Goal: Information Seeking & Learning: Learn about a topic

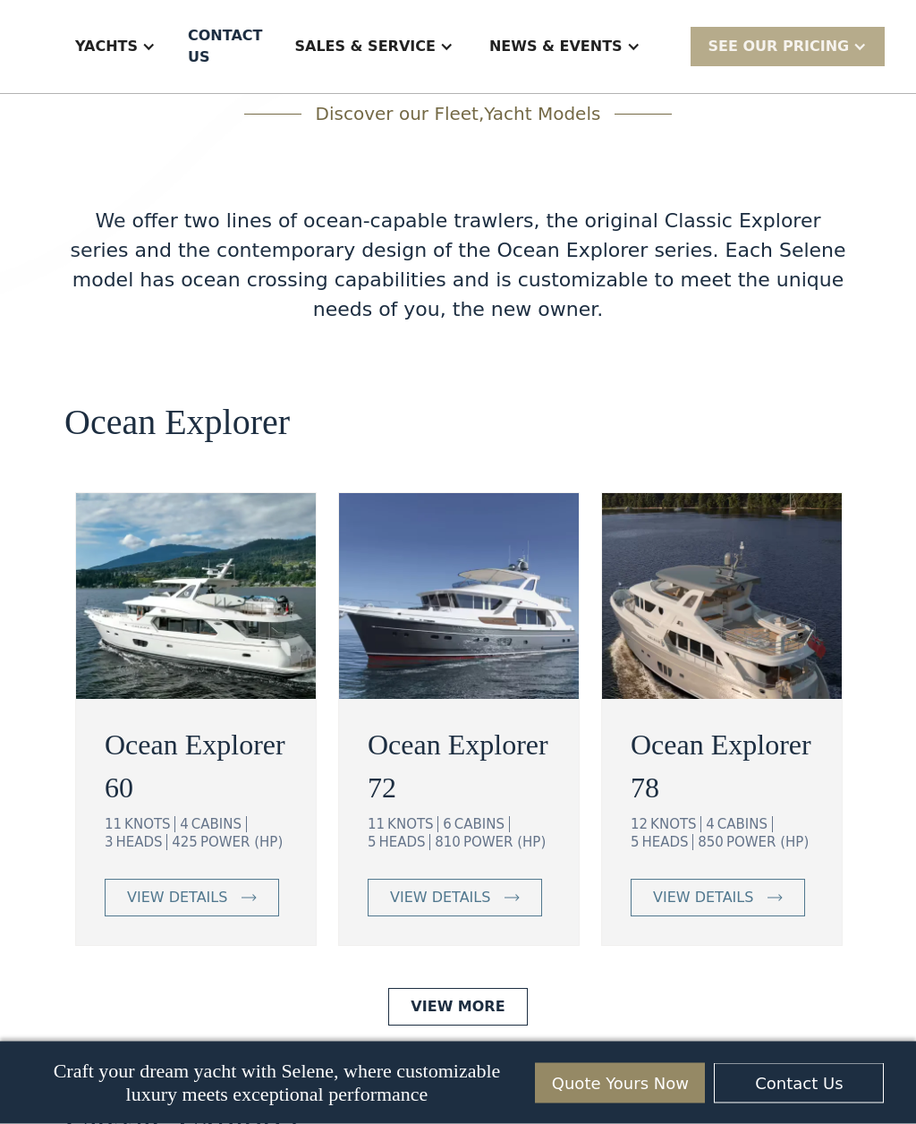
scroll to position [3173, 0]
click at [196, 723] on h2 "Ocean Explorer 60" at bounding box center [196, 766] width 183 height 86
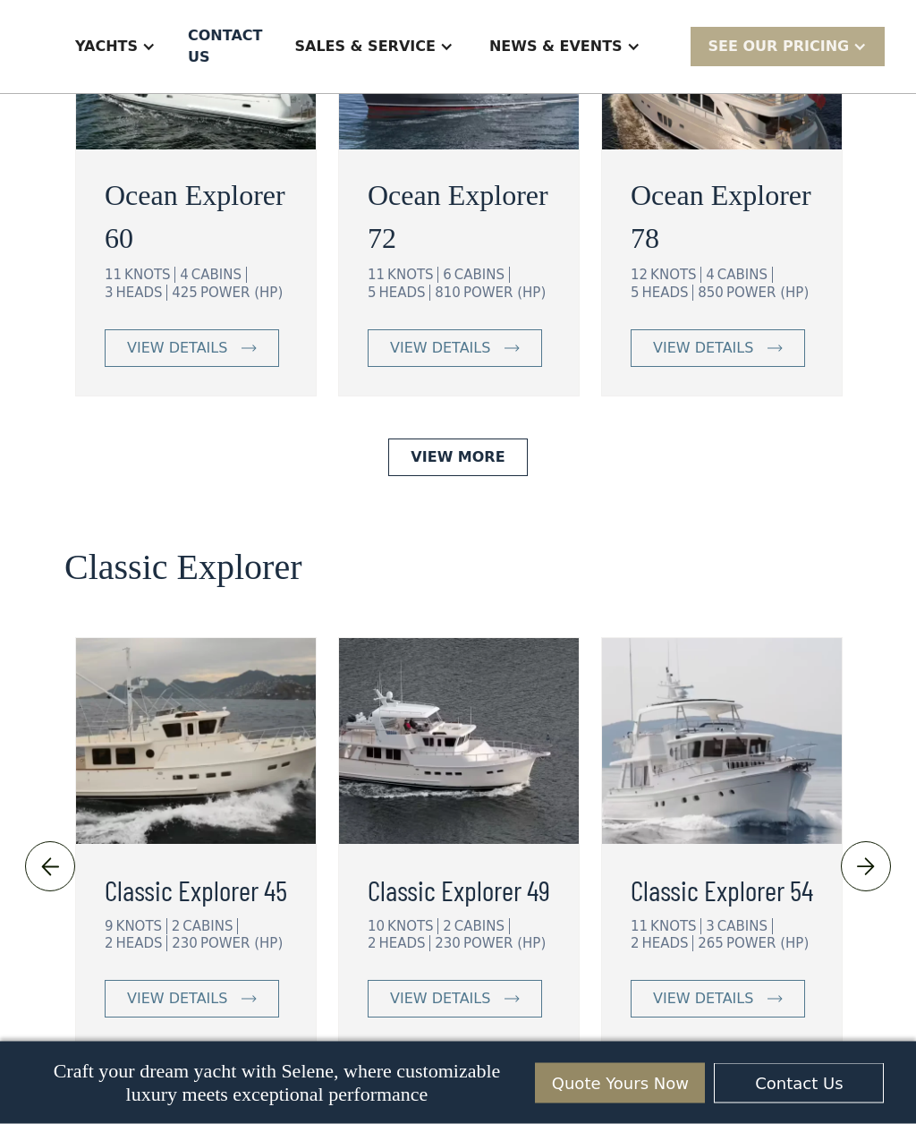
scroll to position [3725, 0]
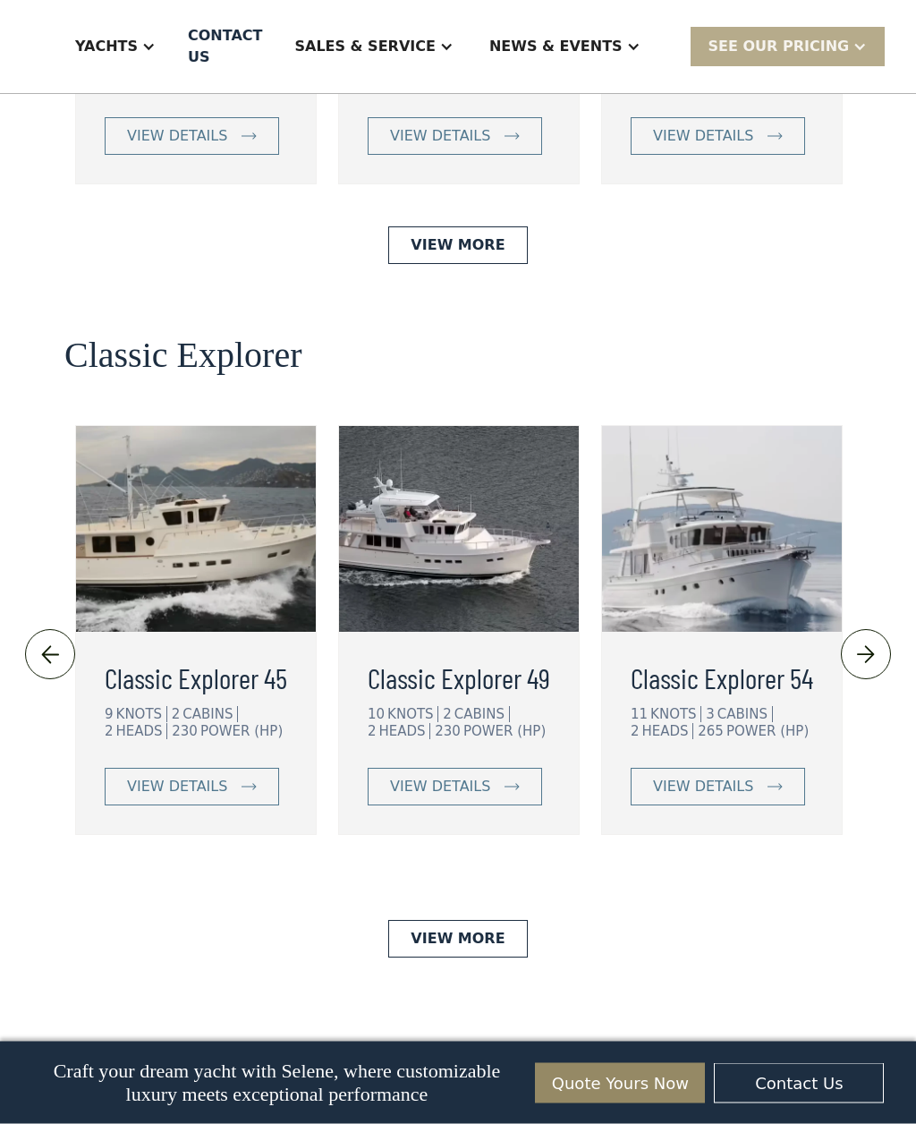
click at [874, 642] on img at bounding box center [867, 656] width 30 height 29
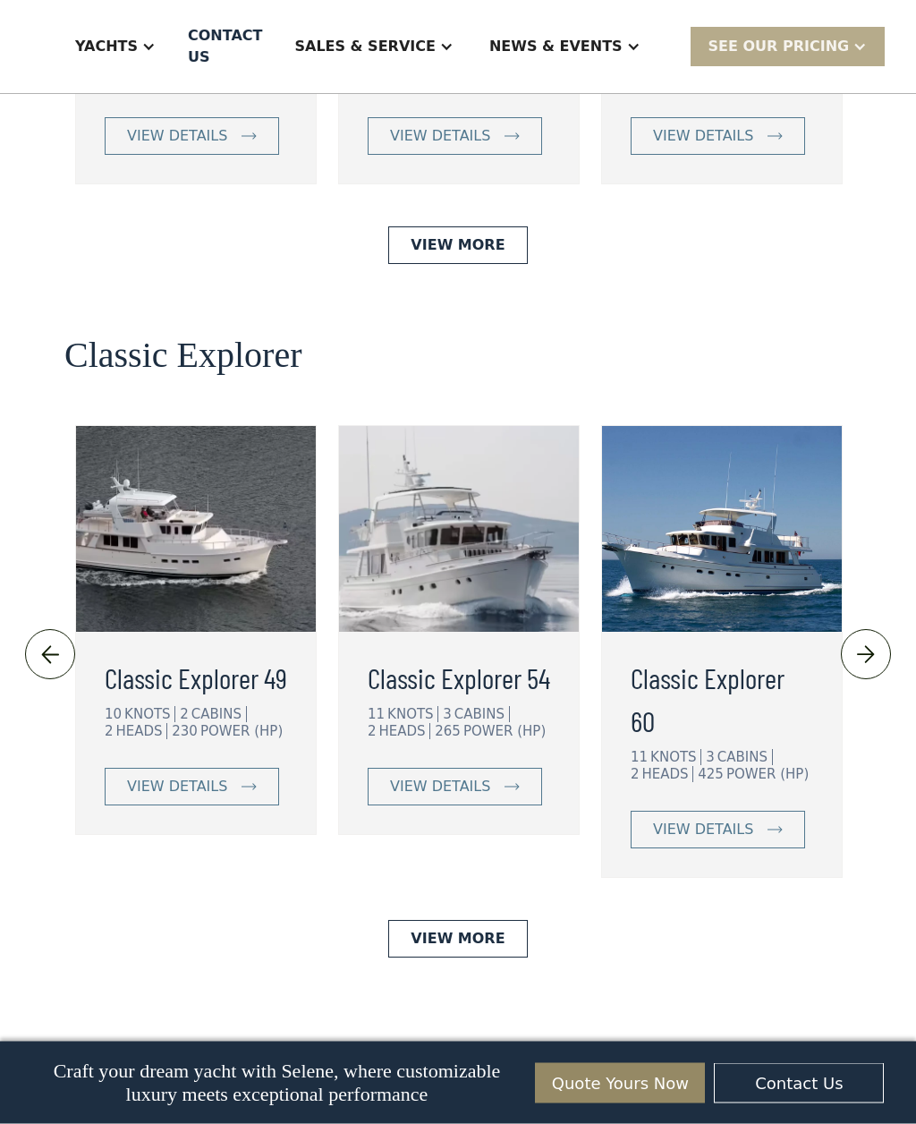
scroll to position [3935, 0]
click at [869, 641] on img at bounding box center [867, 655] width 30 height 29
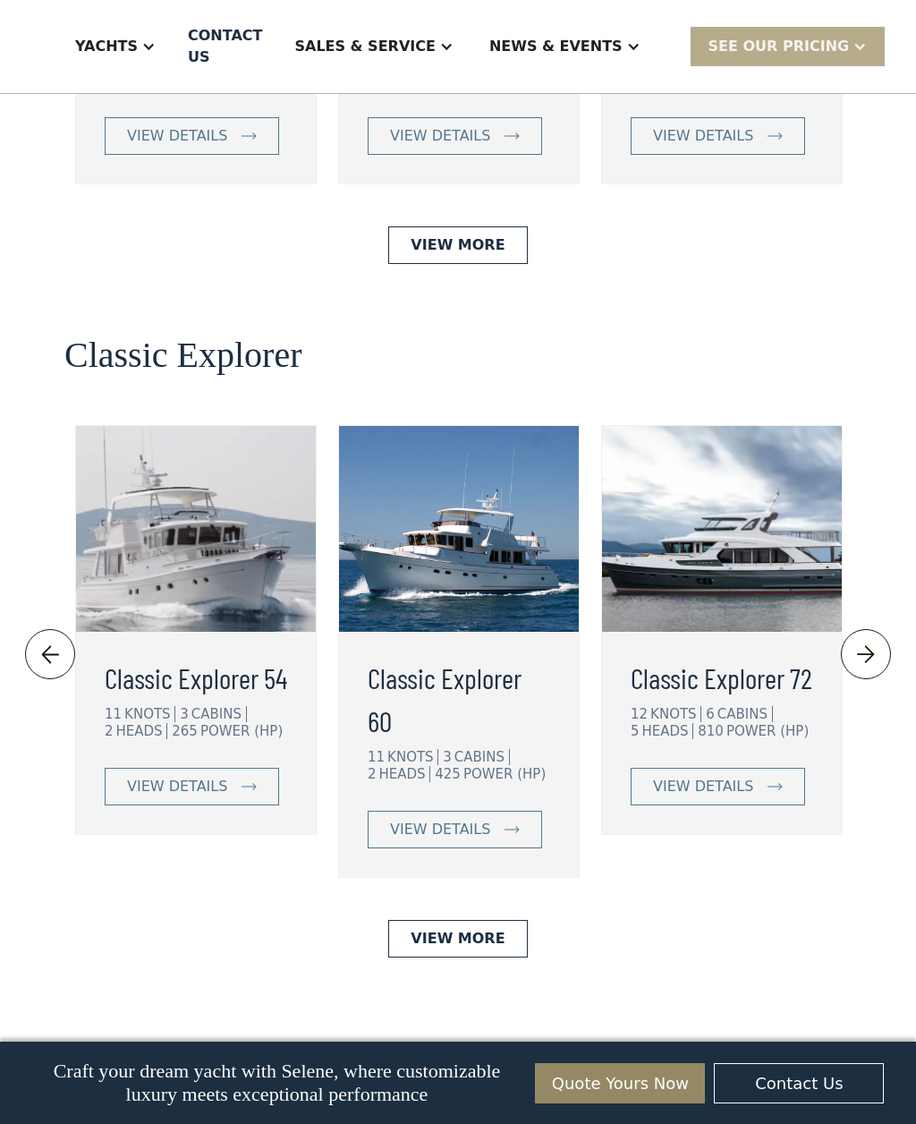
click at [876, 641] on img at bounding box center [867, 655] width 30 height 29
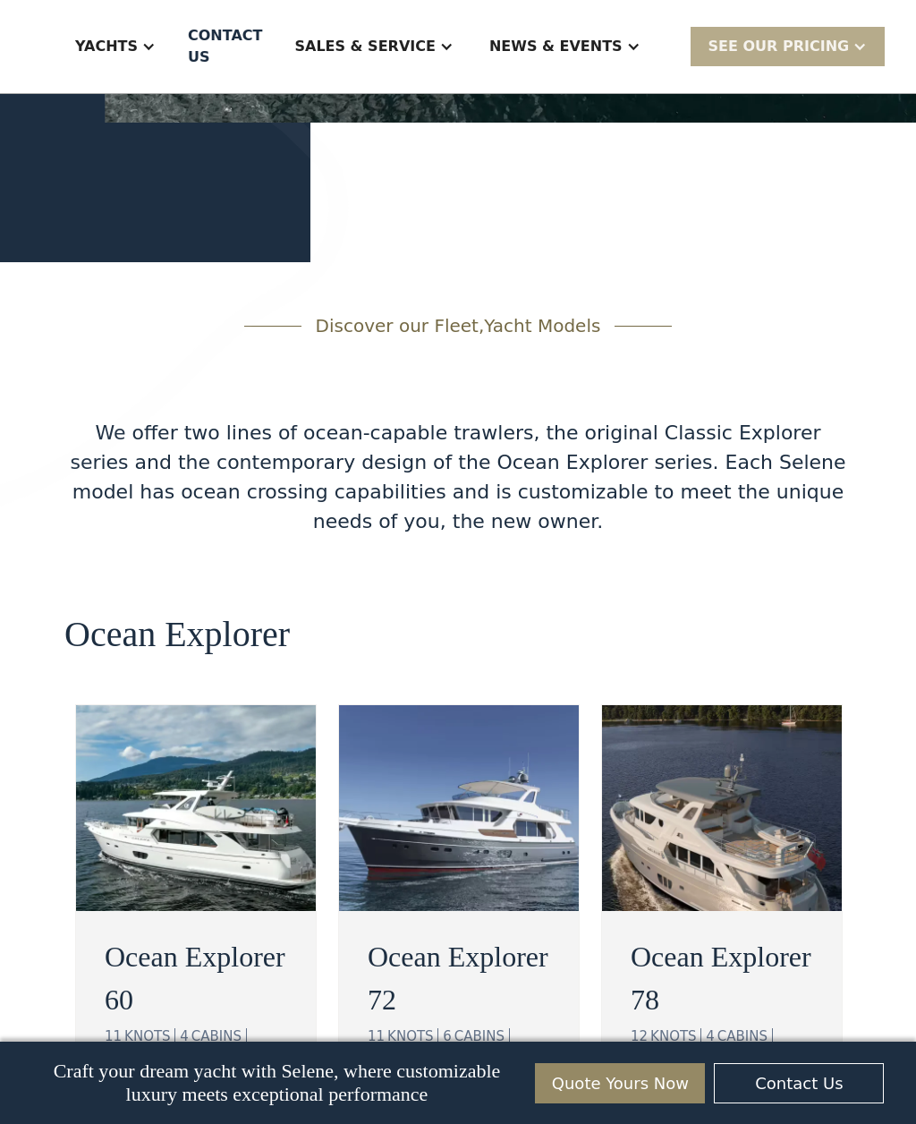
scroll to position [2977, 0]
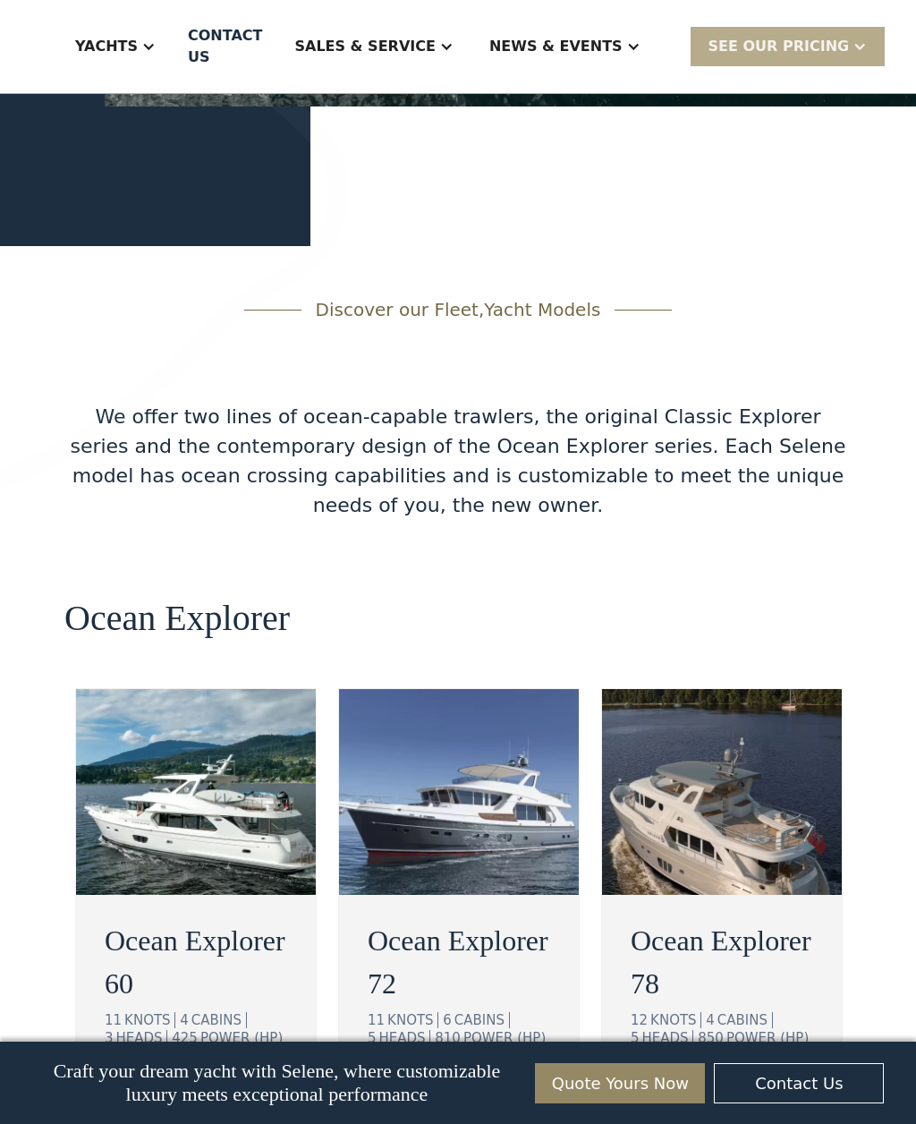
click at [177, 1083] on div "view details" at bounding box center [177, 1093] width 100 height 21
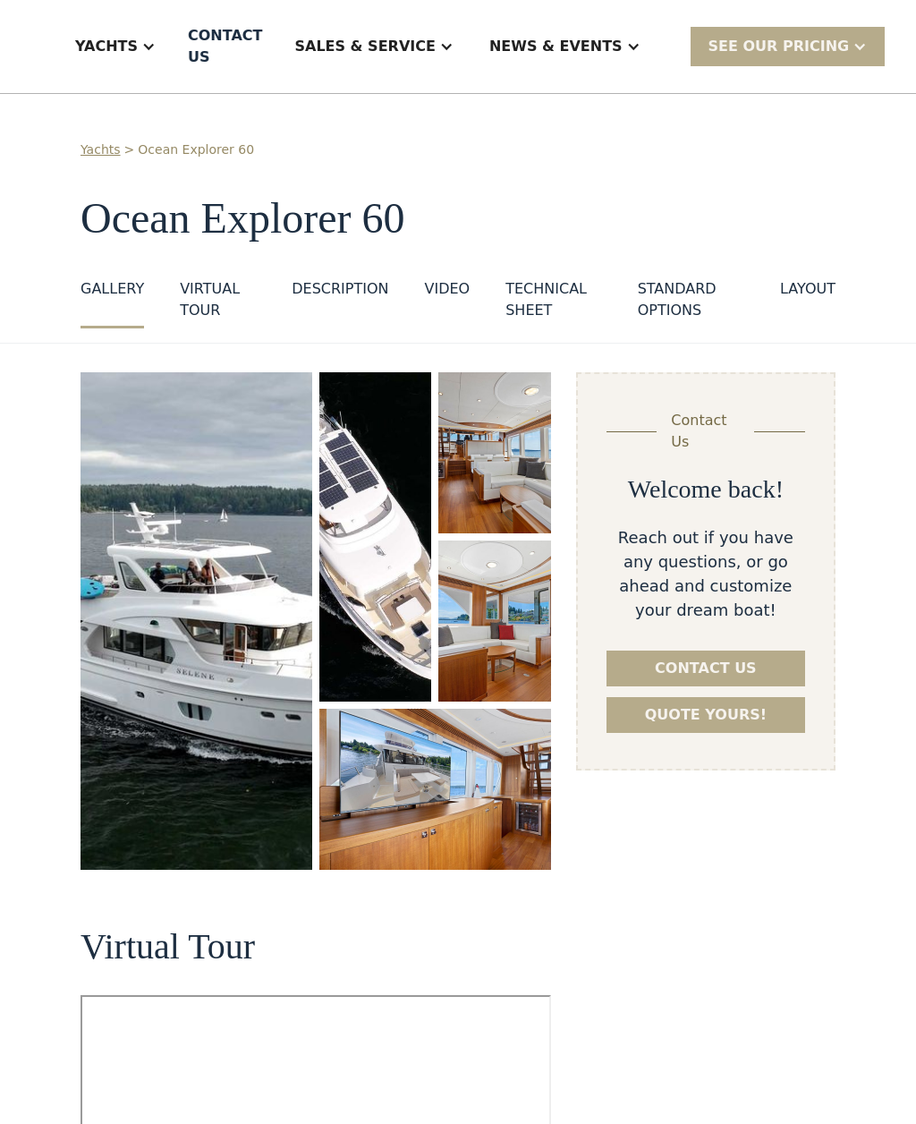
click at [496, 472] on img "open lightbox" at bounding box center [494, 452] width 112 height 161
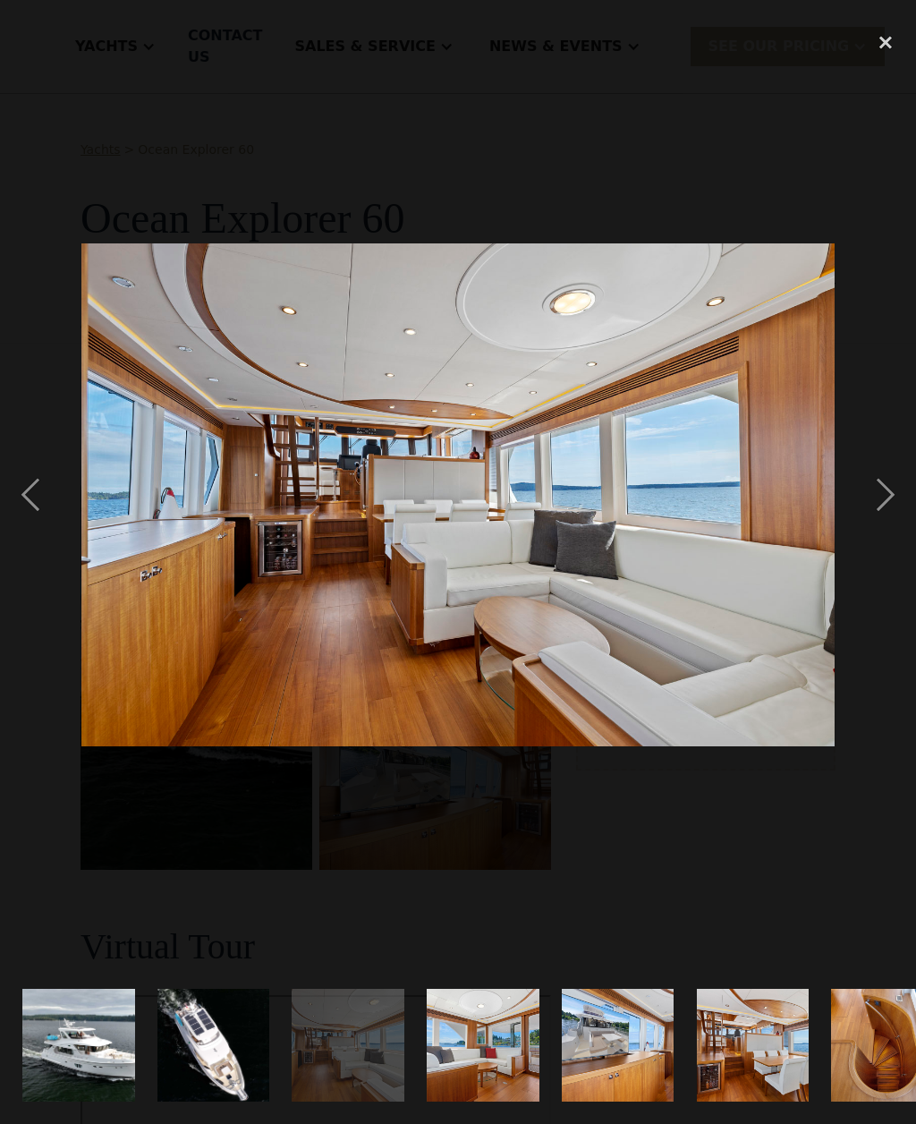
click at [881, 512] on div "next image" at bounding box center [886, 494] width 61 height 944
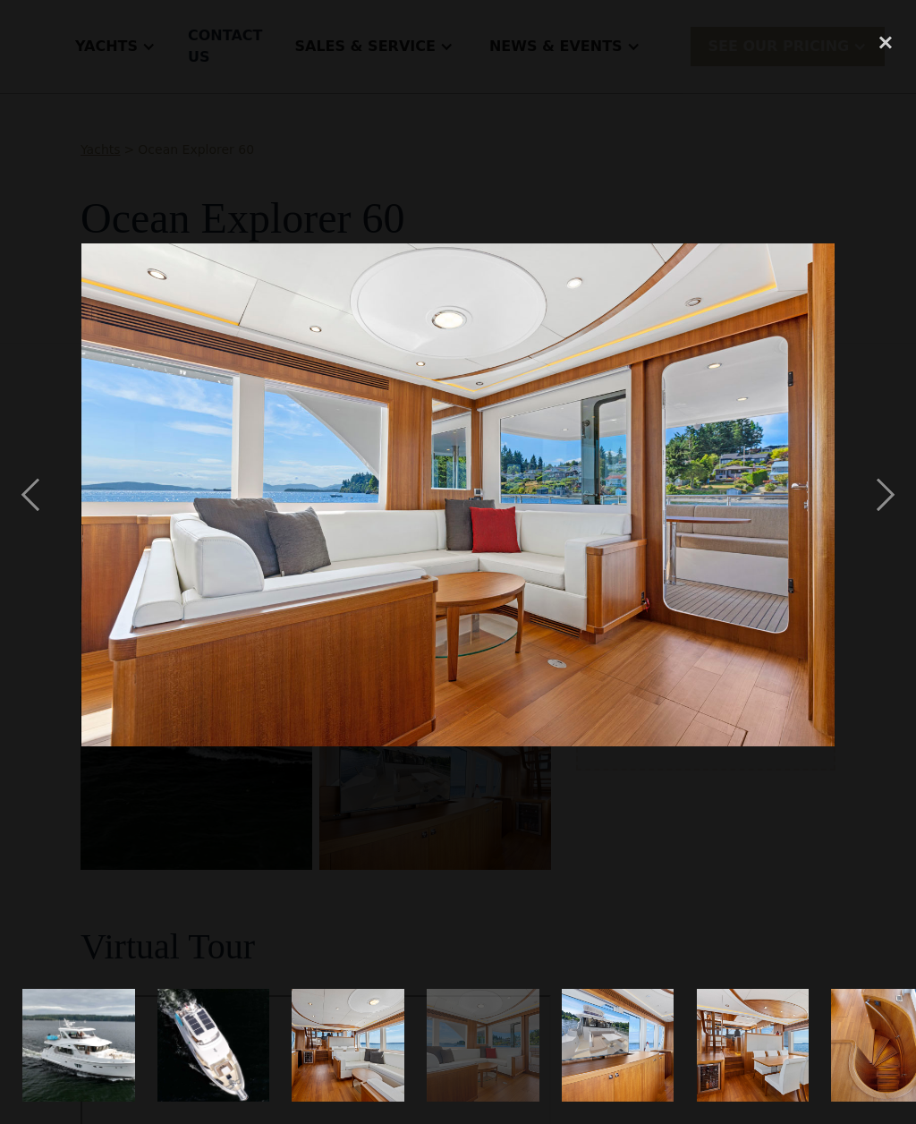
click at [876, 515] on div "next image" at bounding box center [886, 494] width 61 height 944
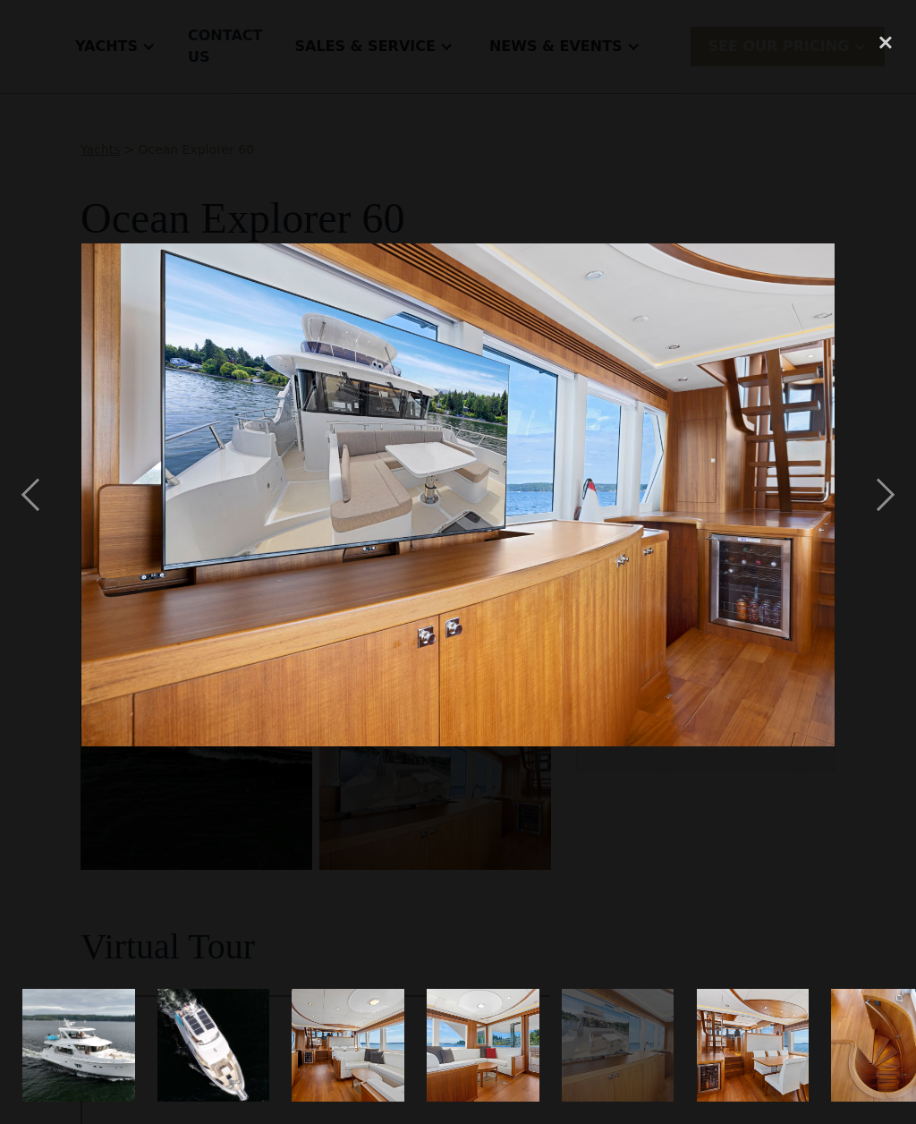
click at [873, 521] on div "next image" at bounding box center [886, 494] width 61 height 944
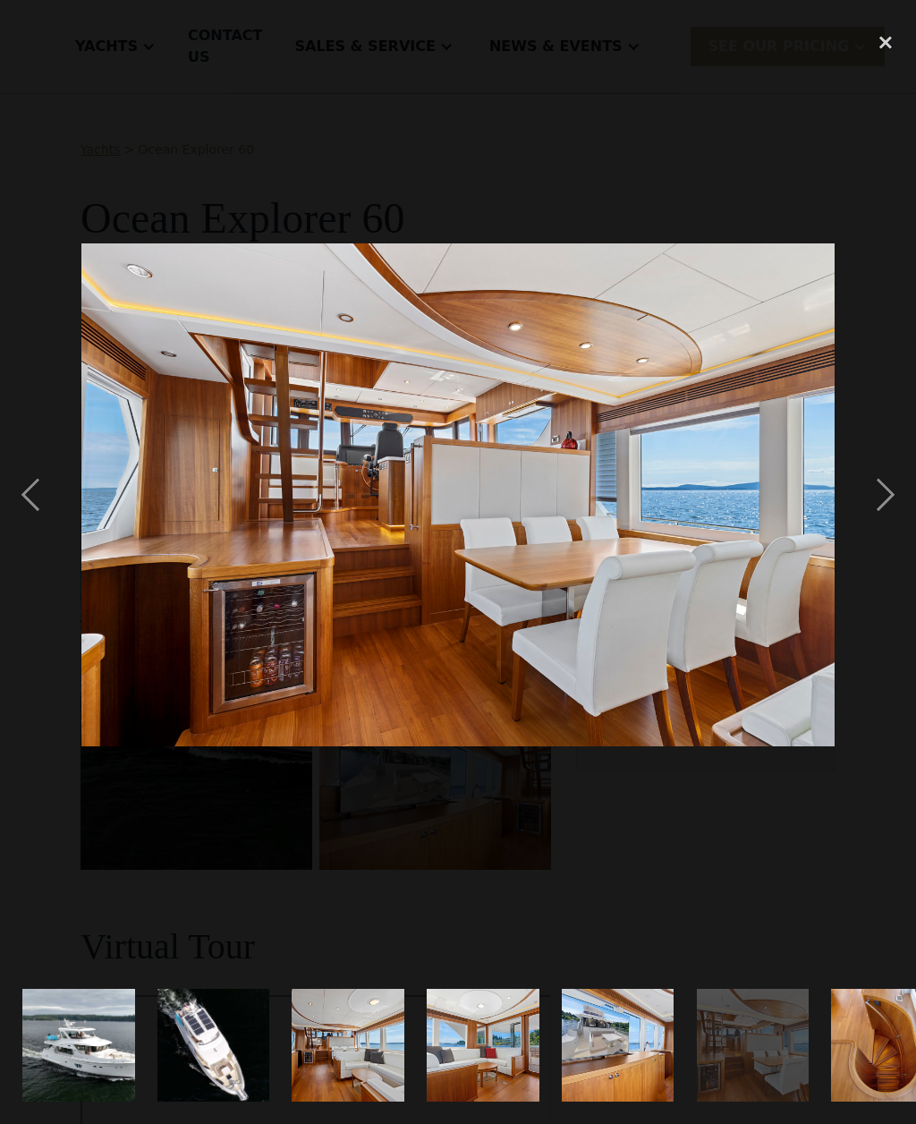
click at [863, 531] on div "next image" at bounding box center [886, 494] width 61 height 944
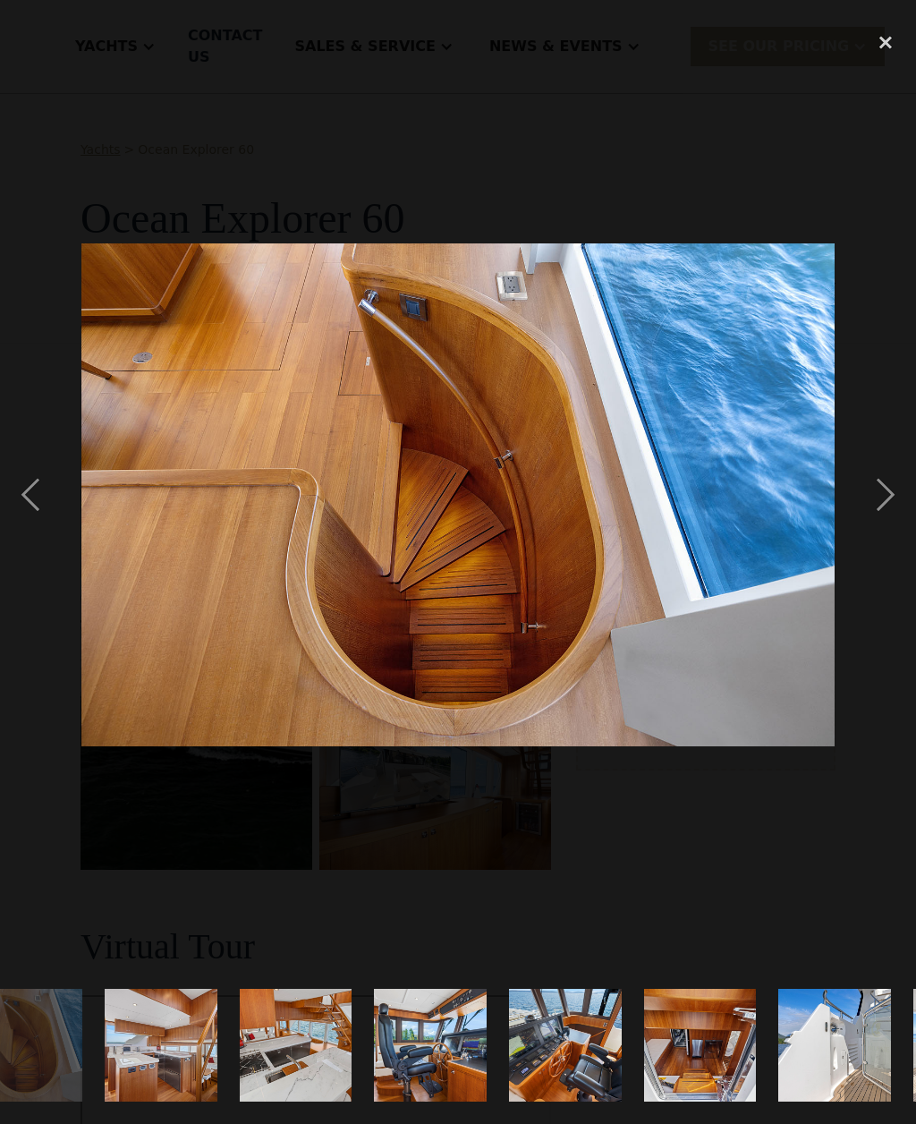
scroll to position [0, 863]
click at [869, 517] on div "next image" at bounding box center [886, 494] width 61 height 944
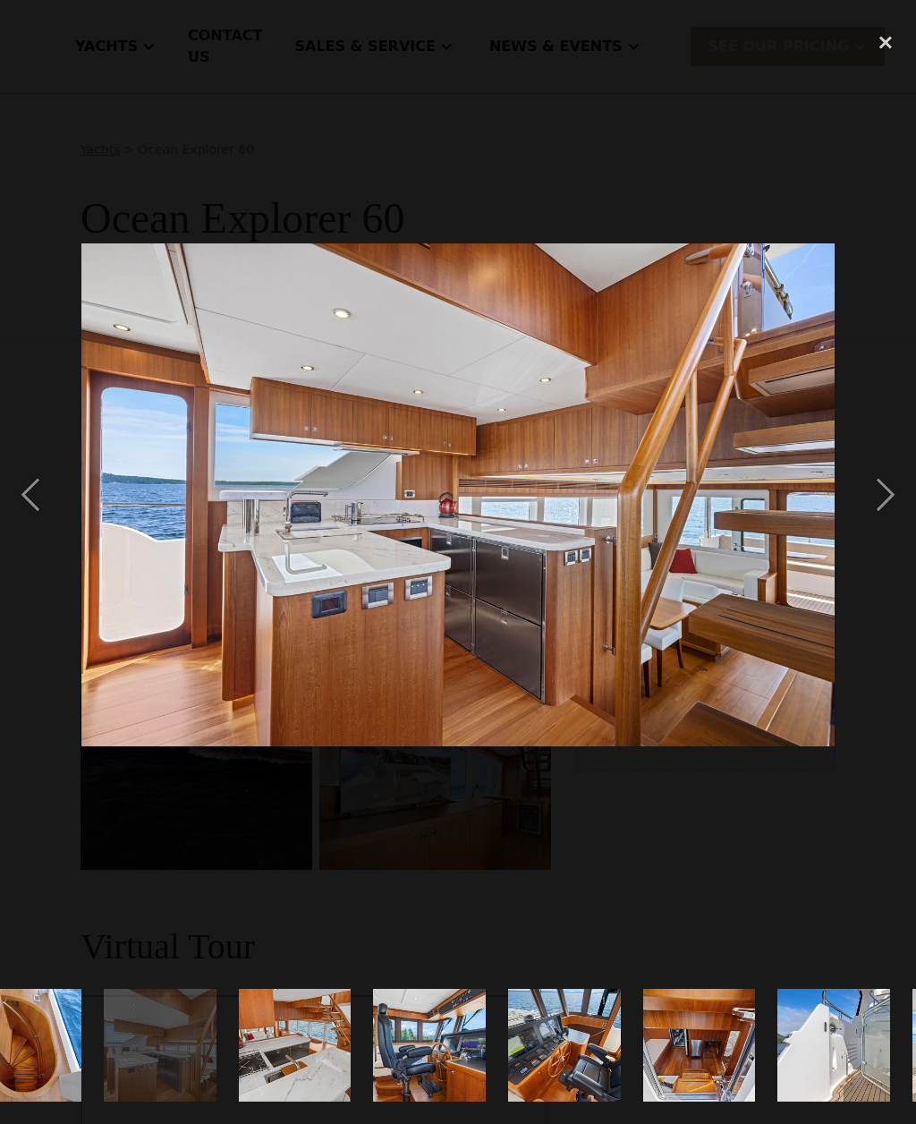
click at [874, 515] on div "next image" at bounding box center [886, 494] width 61 height 944
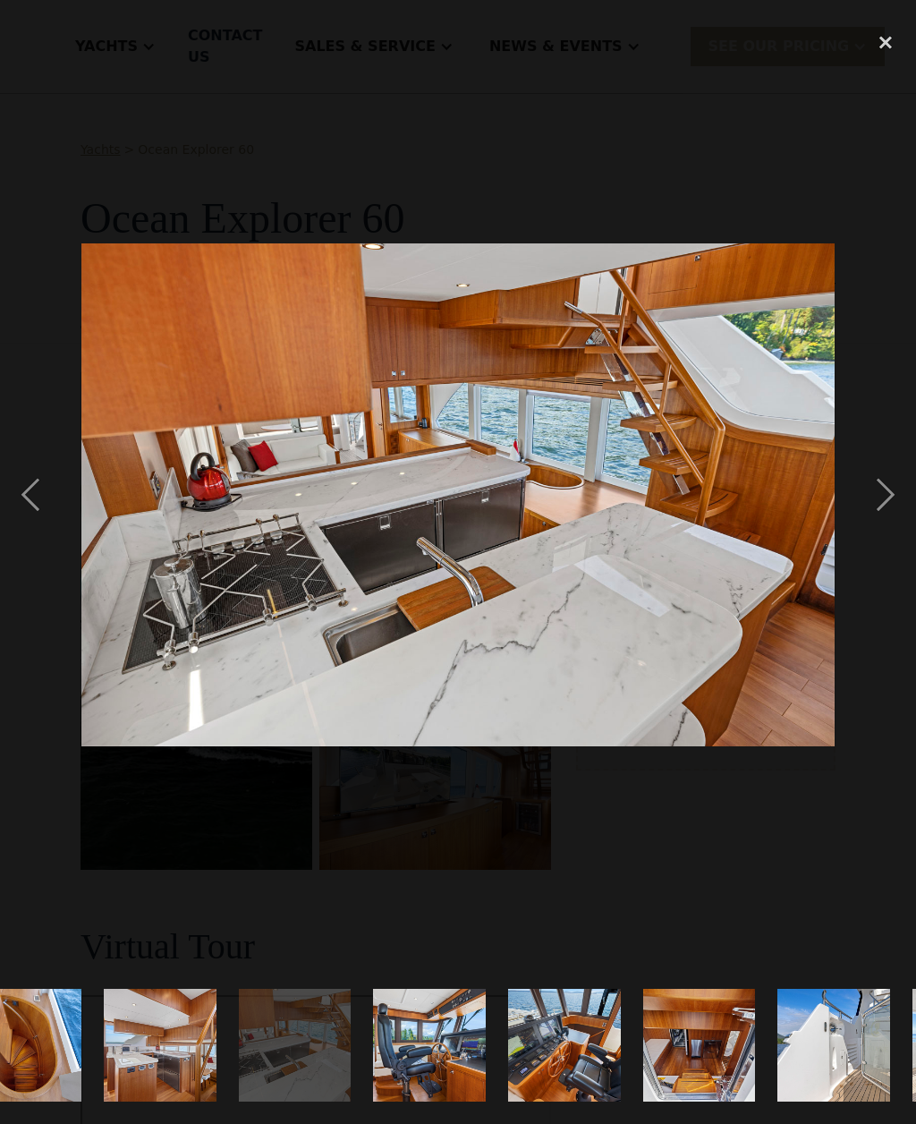
click at [864, 524] on div "next image" at bounding box center [886, 494] width 61 height 944
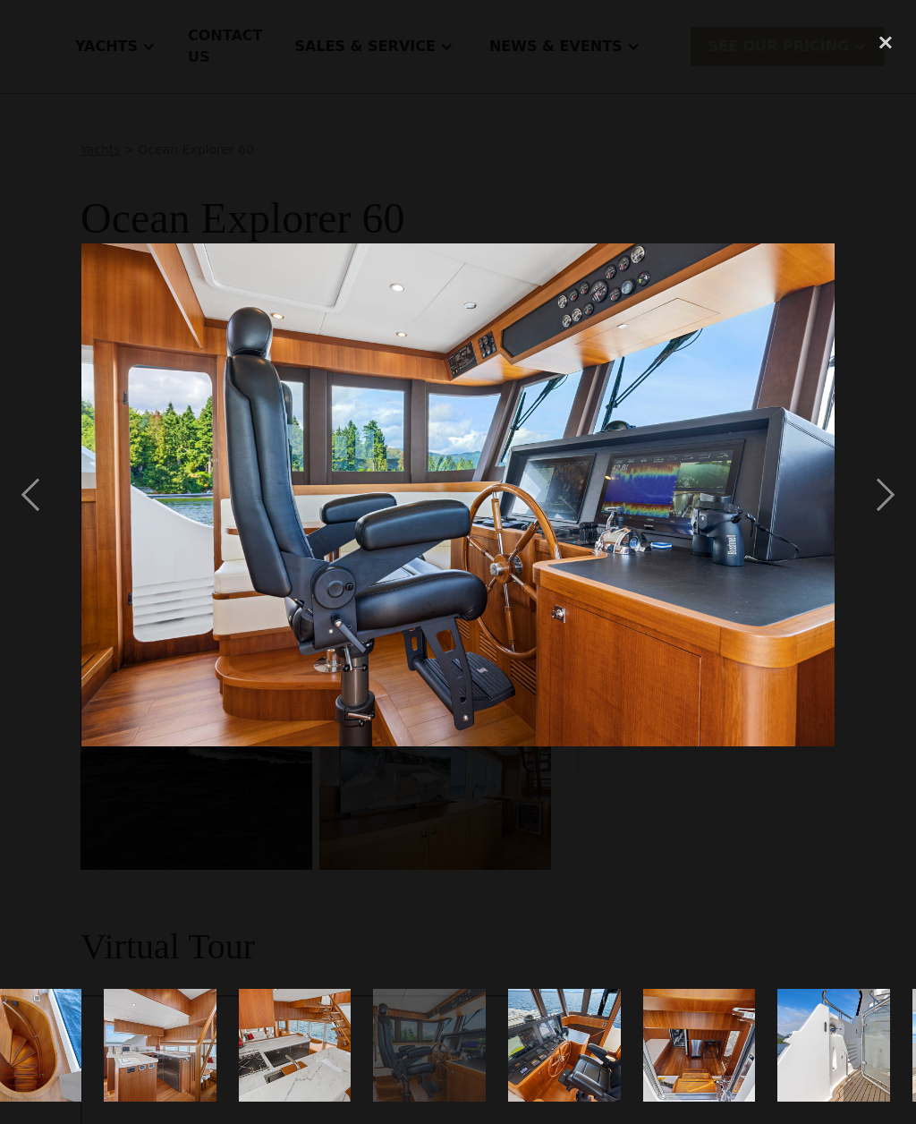
click at [865, 524] on div "next image" at bounding box center [886, 494] width 61 height 944
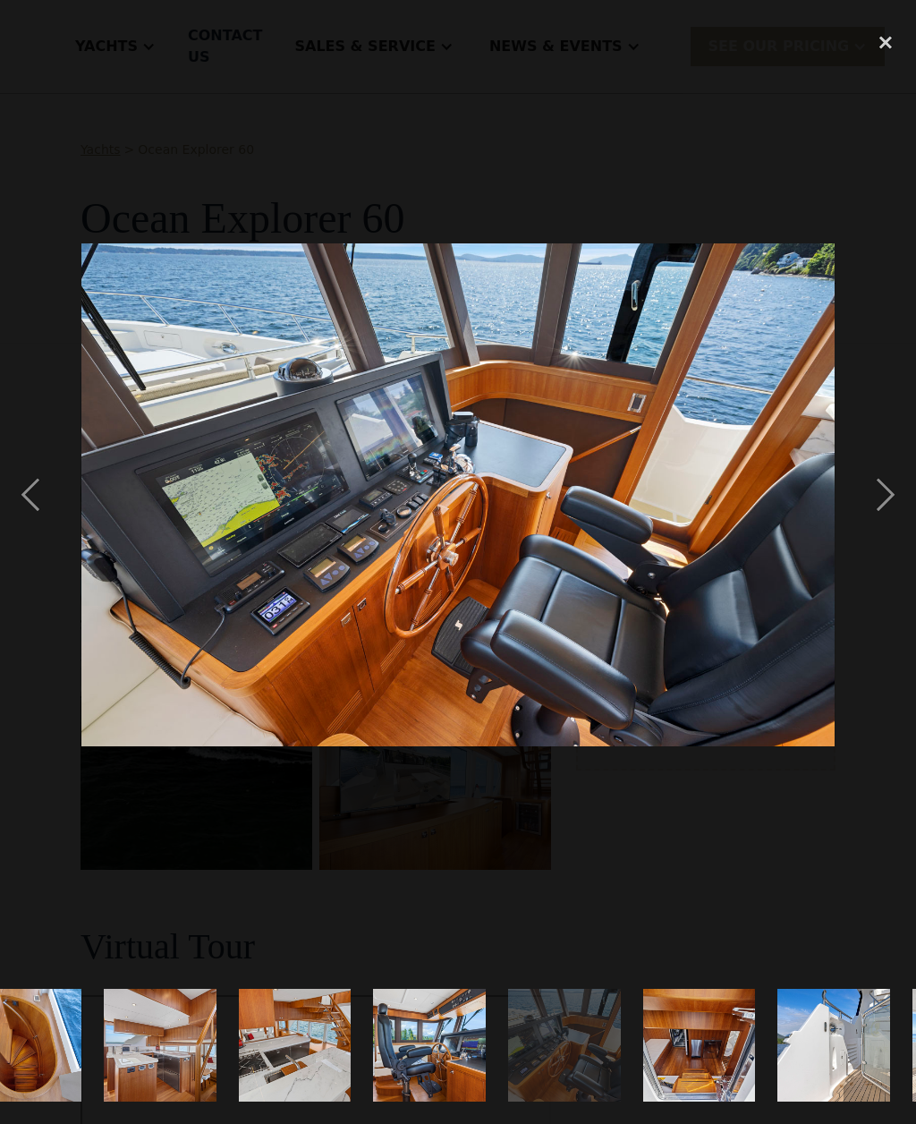
click at [859, 523] on div "next image" at bounding box center [886, 494] width 61 height 944
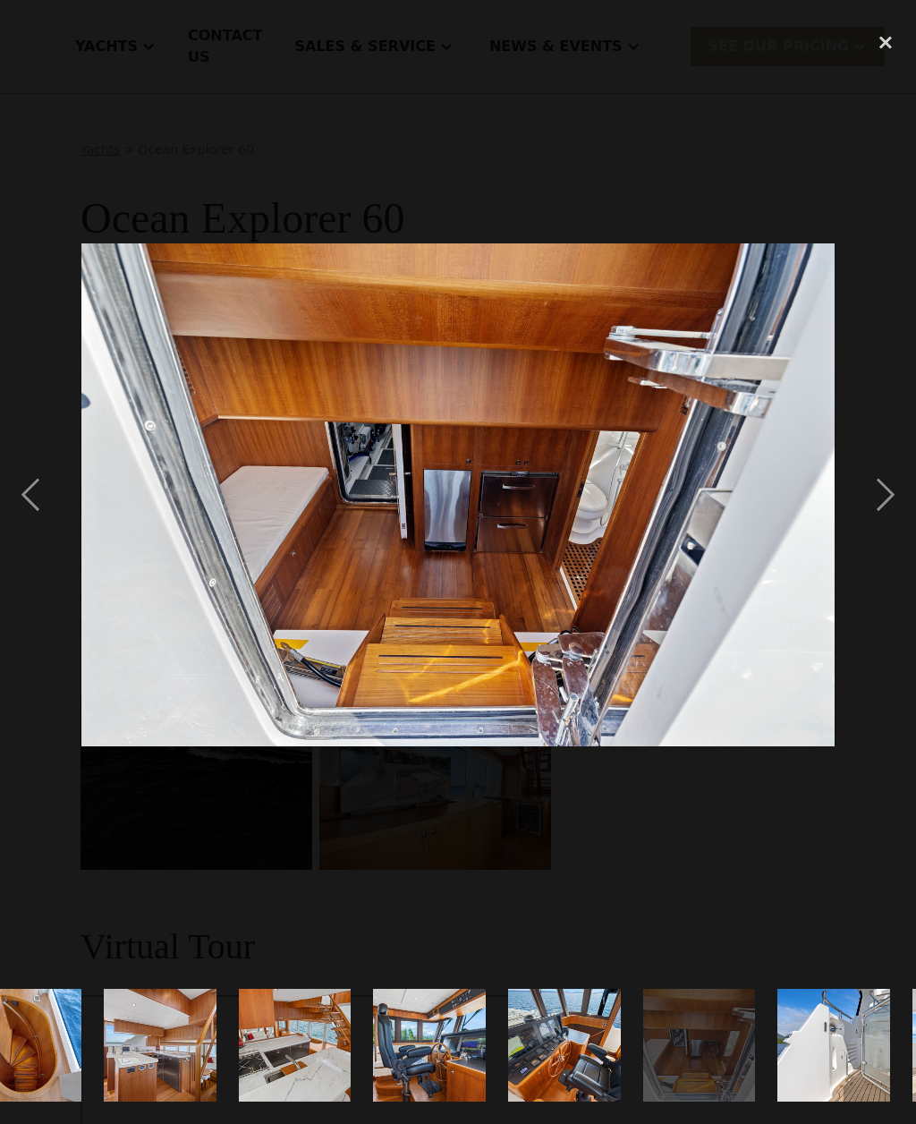
click at [873, 525] on div "next image" at bounding box center [886, 494] width 61 height 944
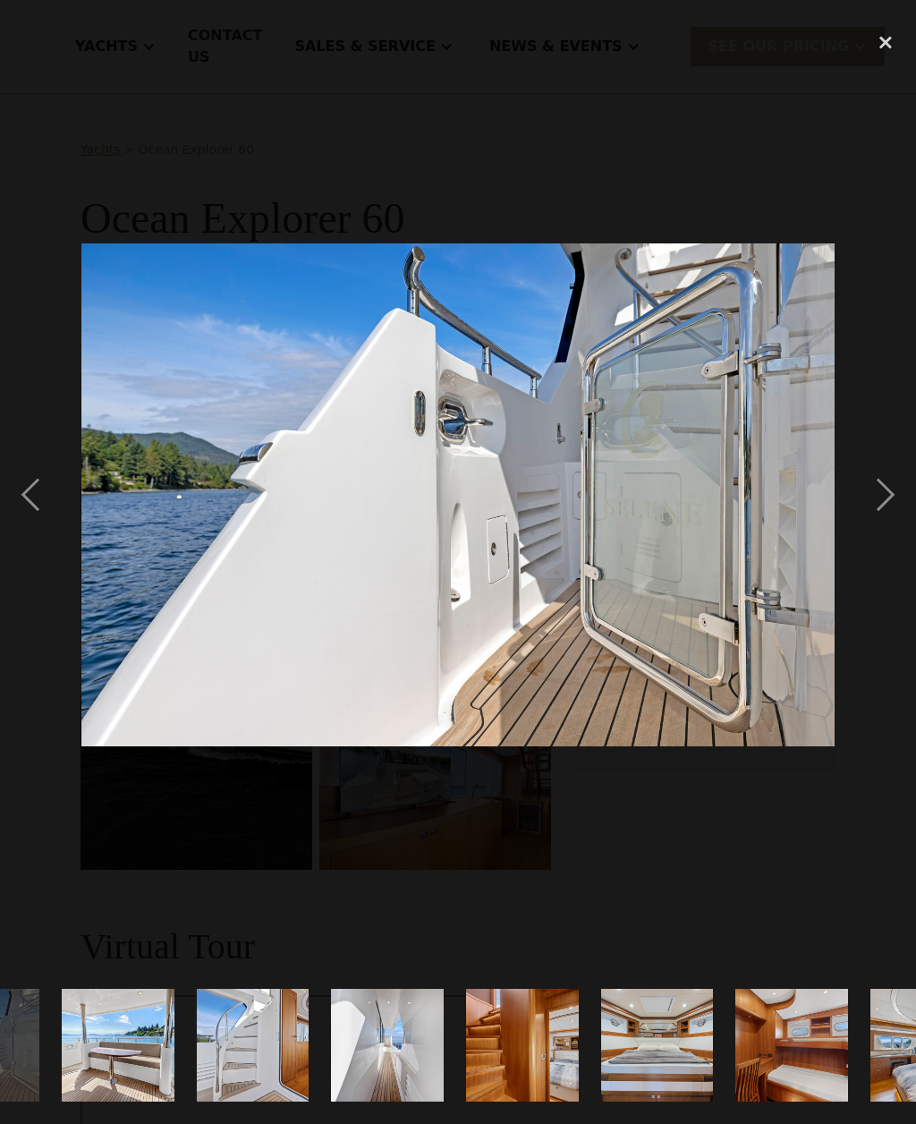
scroll to position [0, 1715]
click at [879, 510] on div "next image" at bounding box center [886, 494] width 61 height 944
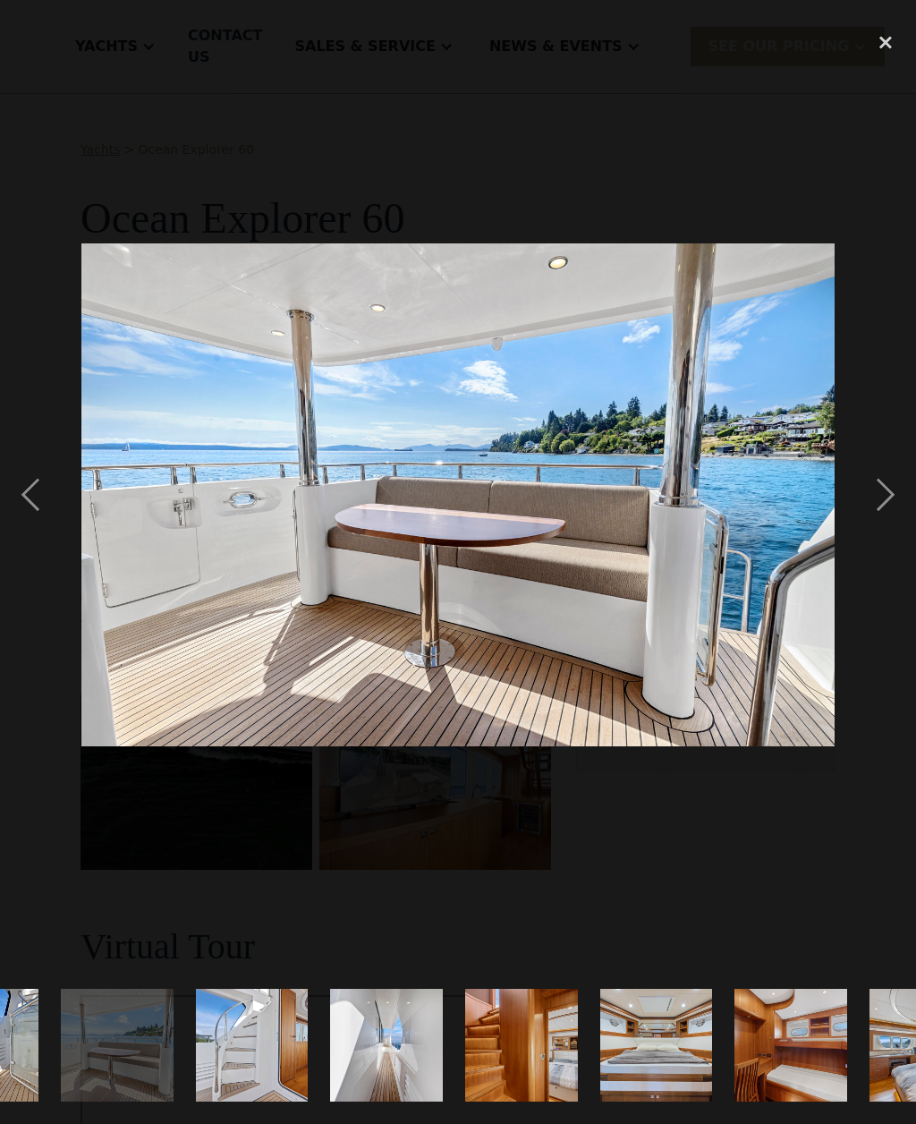
click at [872, 515] on div "next image" at bounding box center [886, 494] width 61 height 944
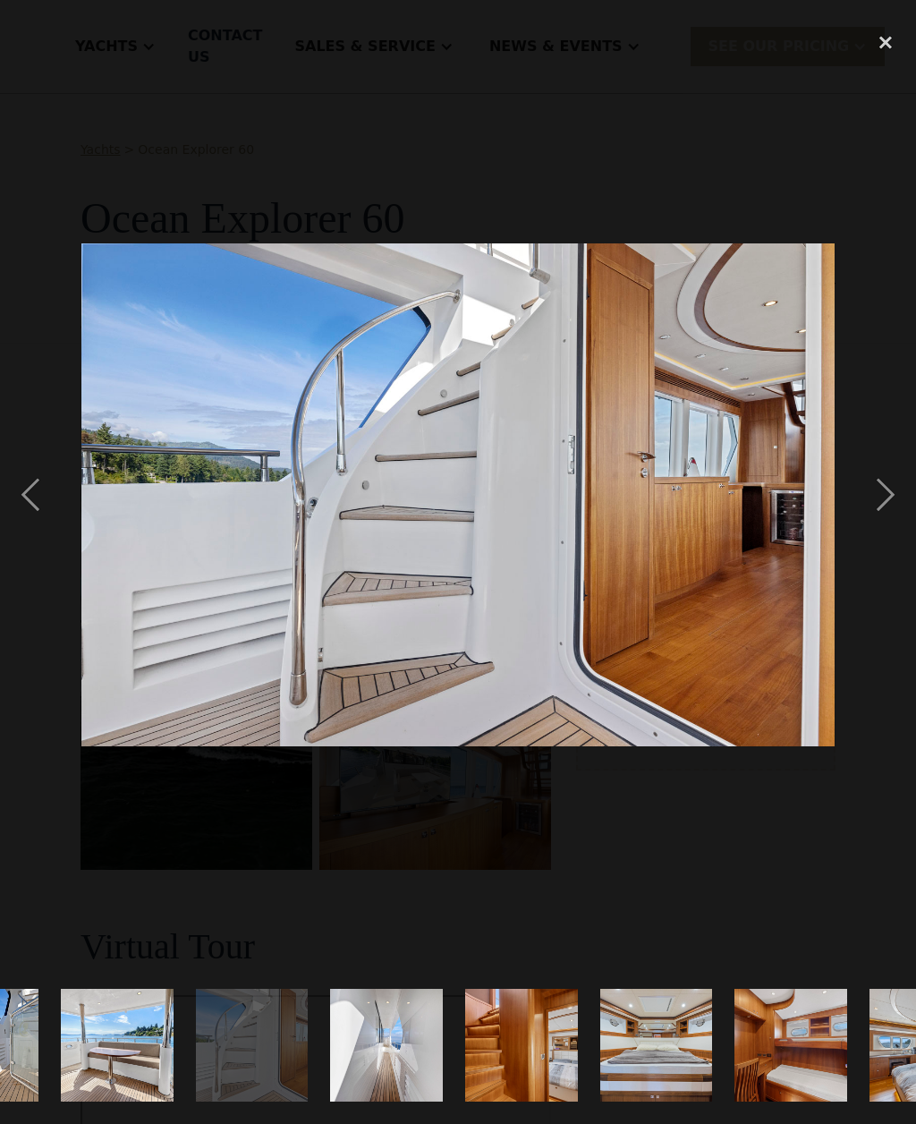
click at [882, 526] on div "next image" at bounding box center [886, 494] width 61 height 944
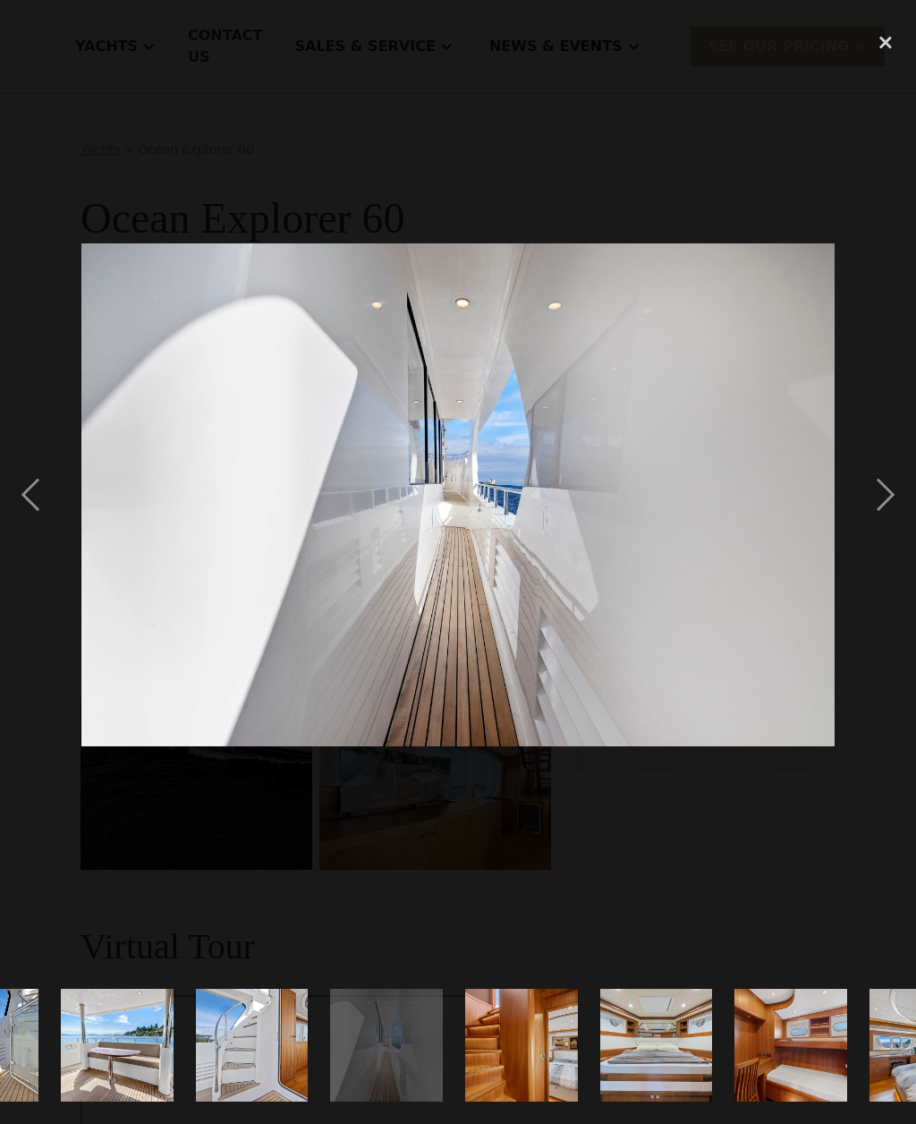
click at [889, 528] on div "next image" at bounding box center [886, 494] width 61 height 944
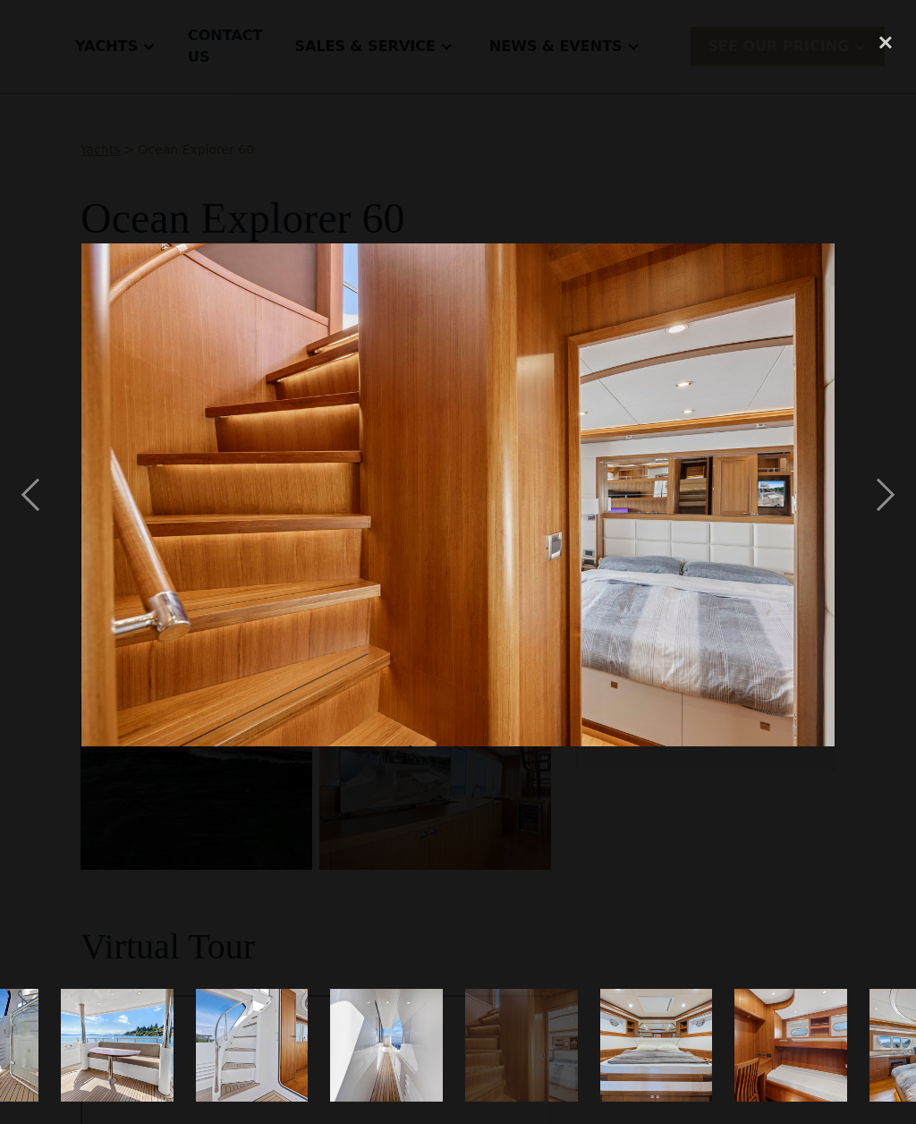
click at [881, 523] on div "next image" at bounding box center [886, 494] width 61 height 944
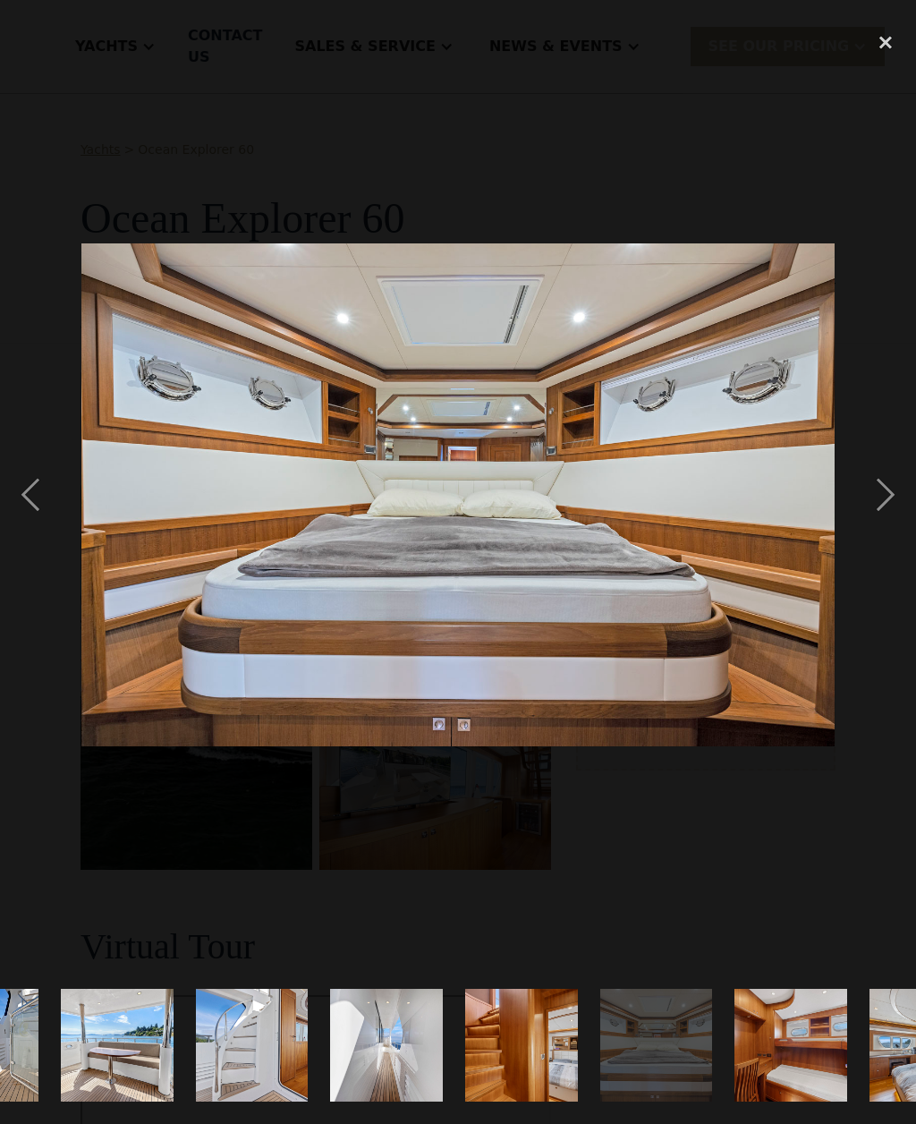
click at [880, 522] on div "next image" at bounding box center [886, 494] width 61 height 944
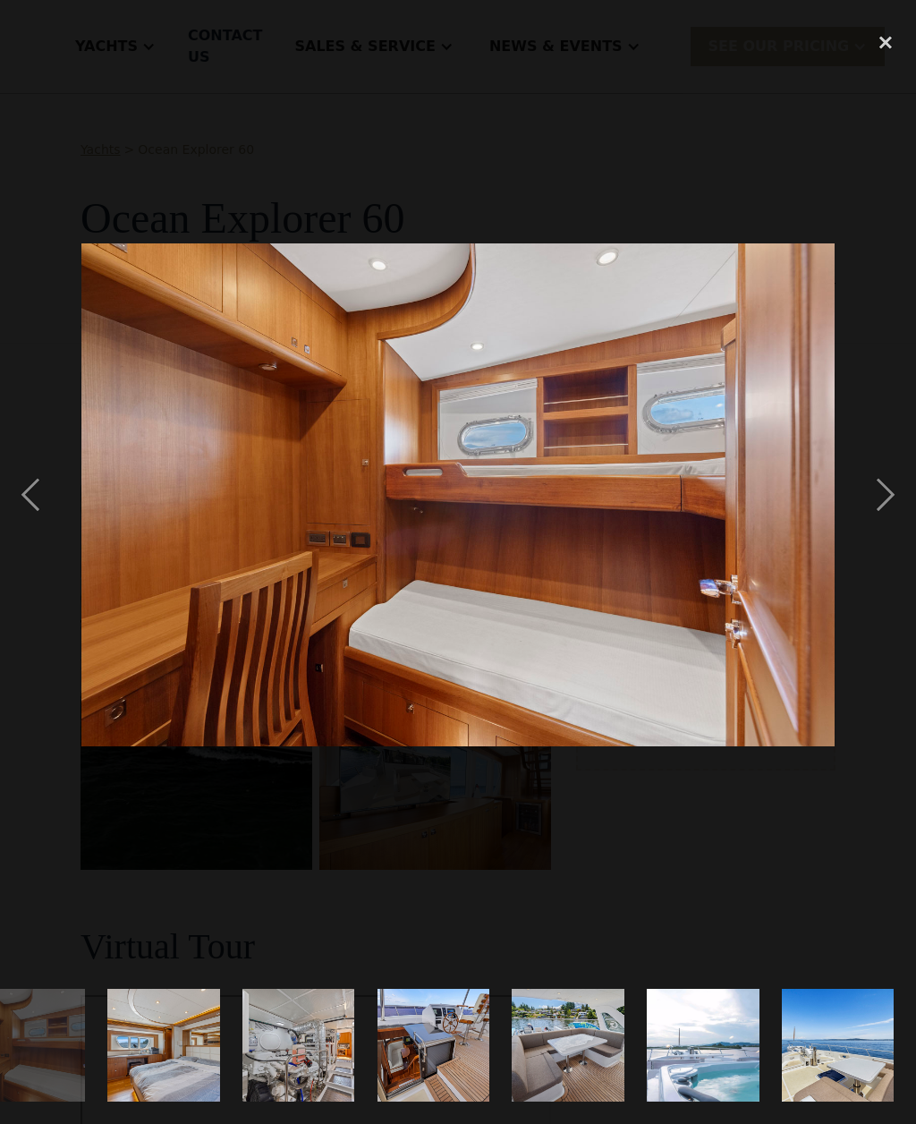
scroll to position [0, 2566]
click at [882, 507] on div "next image" at bounding box center [886, 494] width 61 height 944
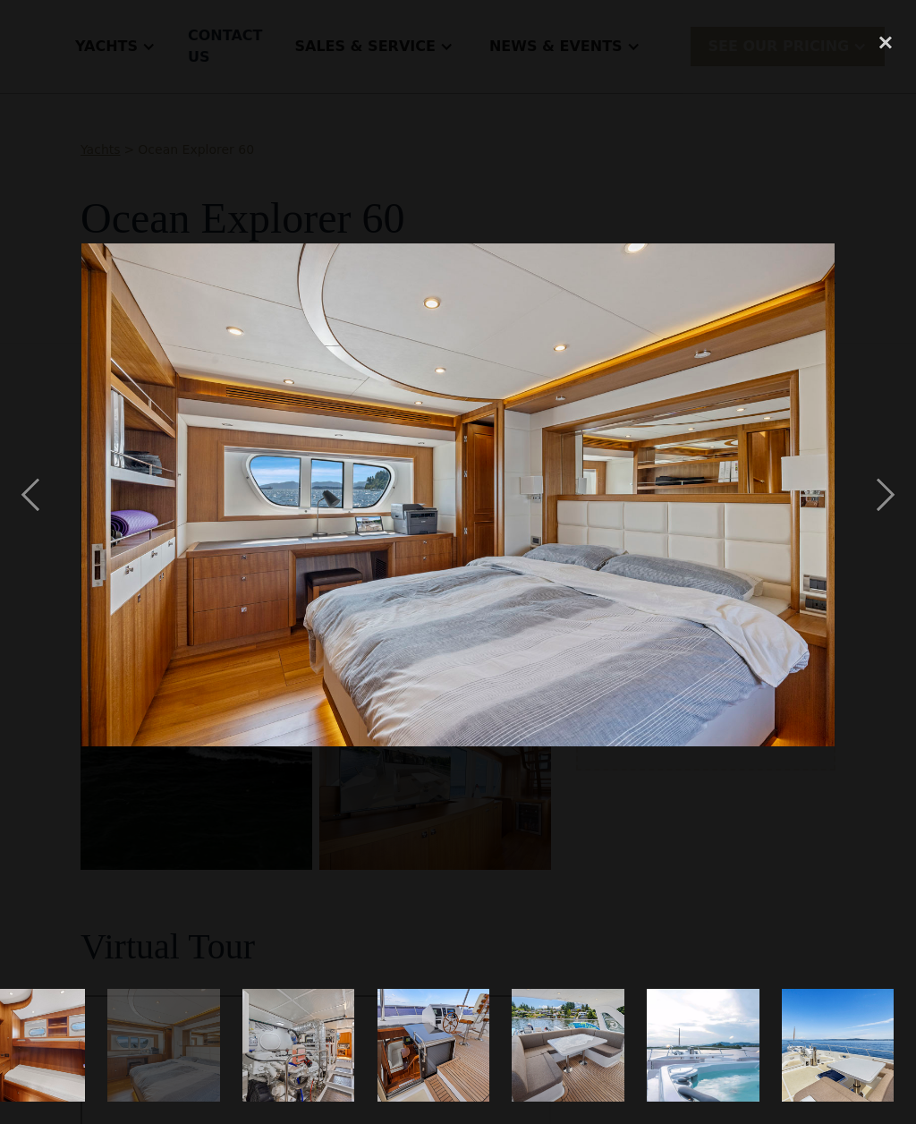
click at [888, 510] on div "next image" at bounding box center [886, 494] width 61 height 944
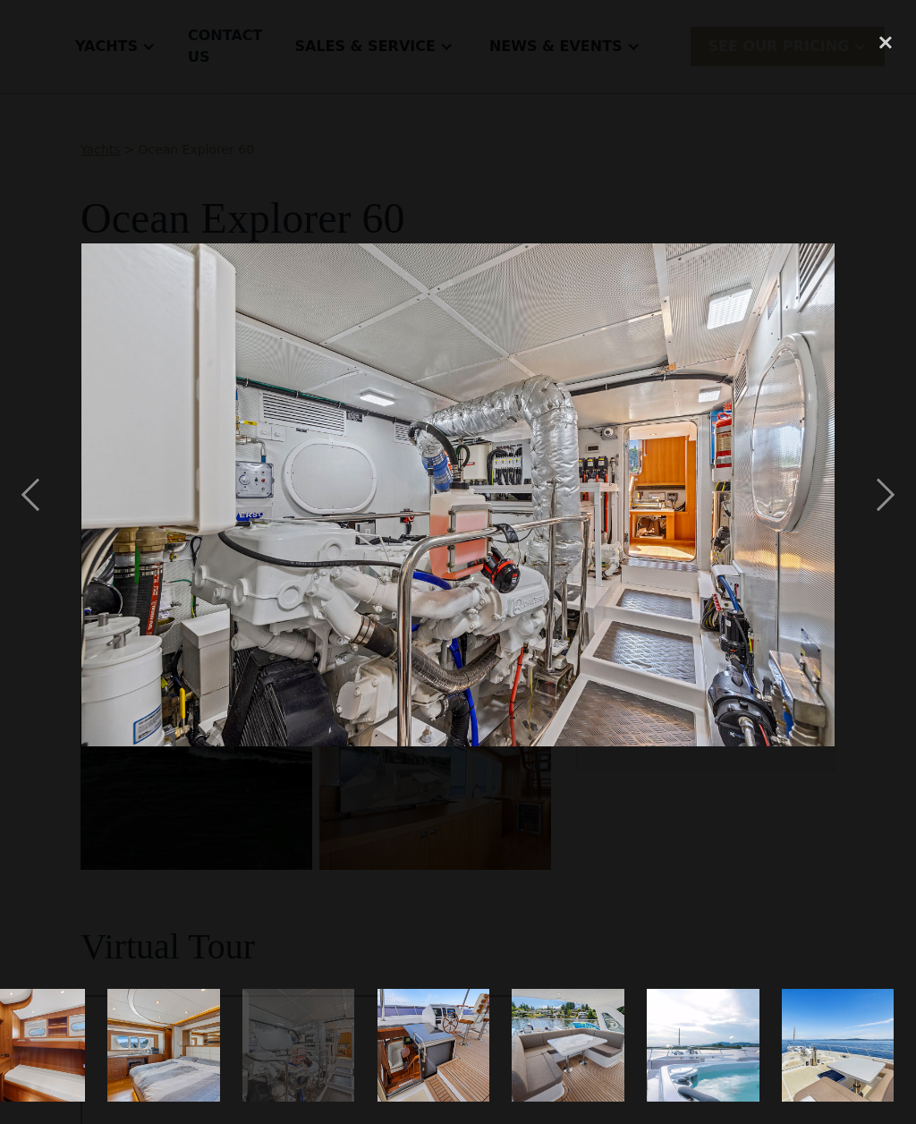
click at [893, 518] on div "next image" at bounding box center [886, 494] width 61 height 944
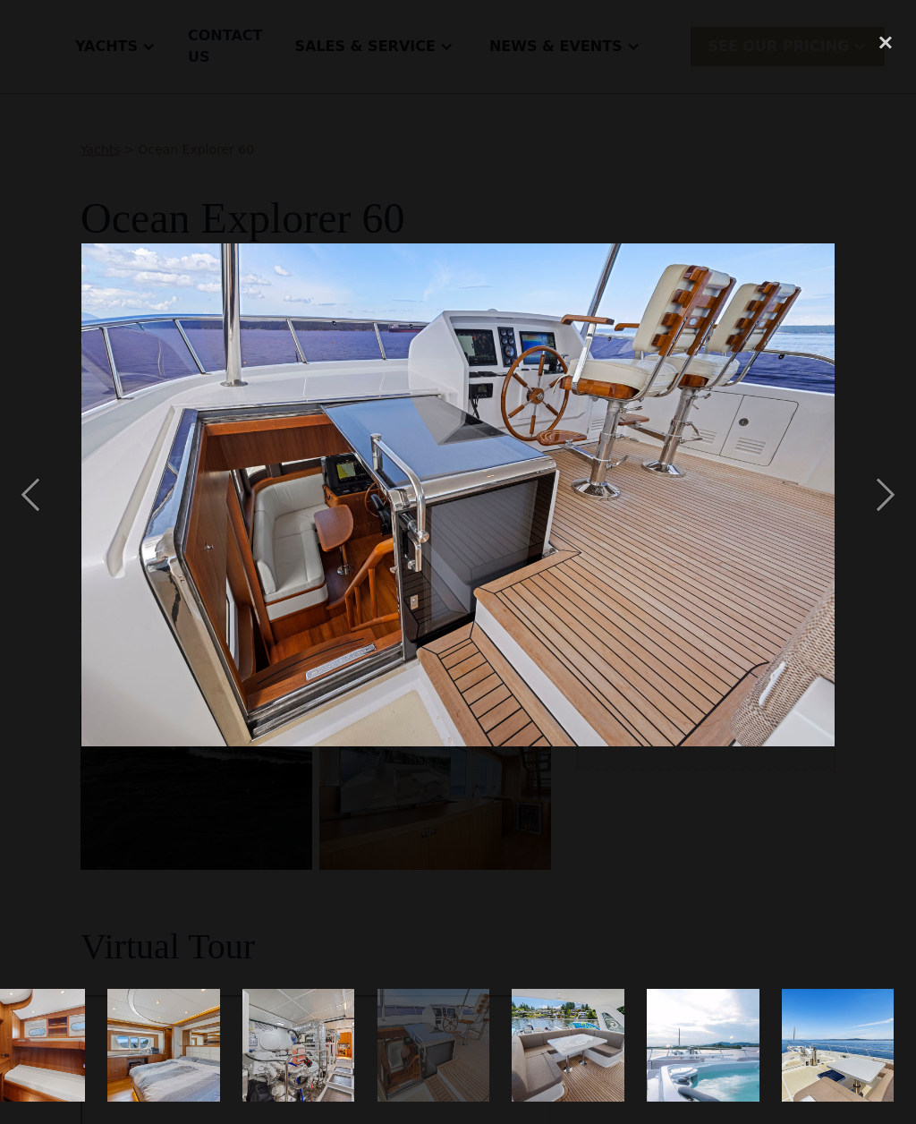
click at [885, 521] on div "next image" at bounding box center [886, 494] width 61 height 944
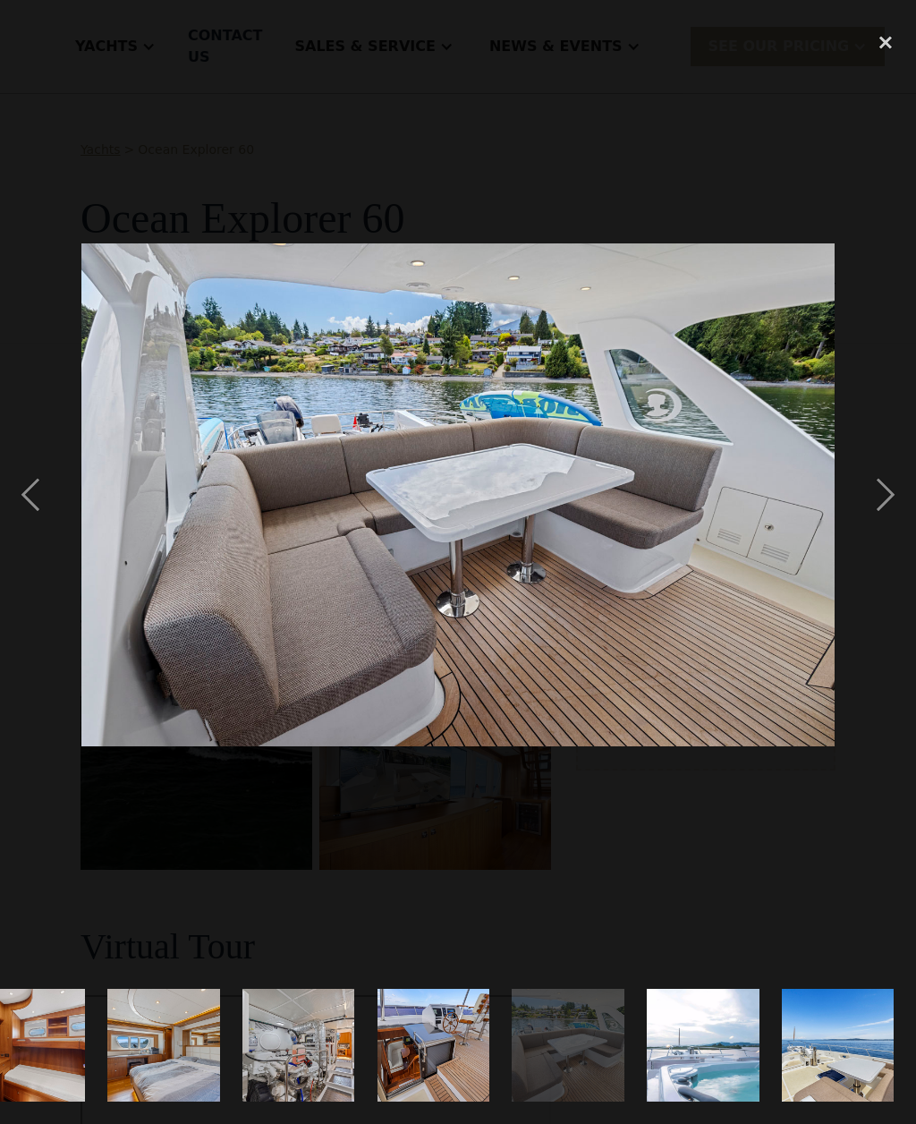
click at [883, 516] on div "next image" at bounding box center [886, 494] width 61 height 944
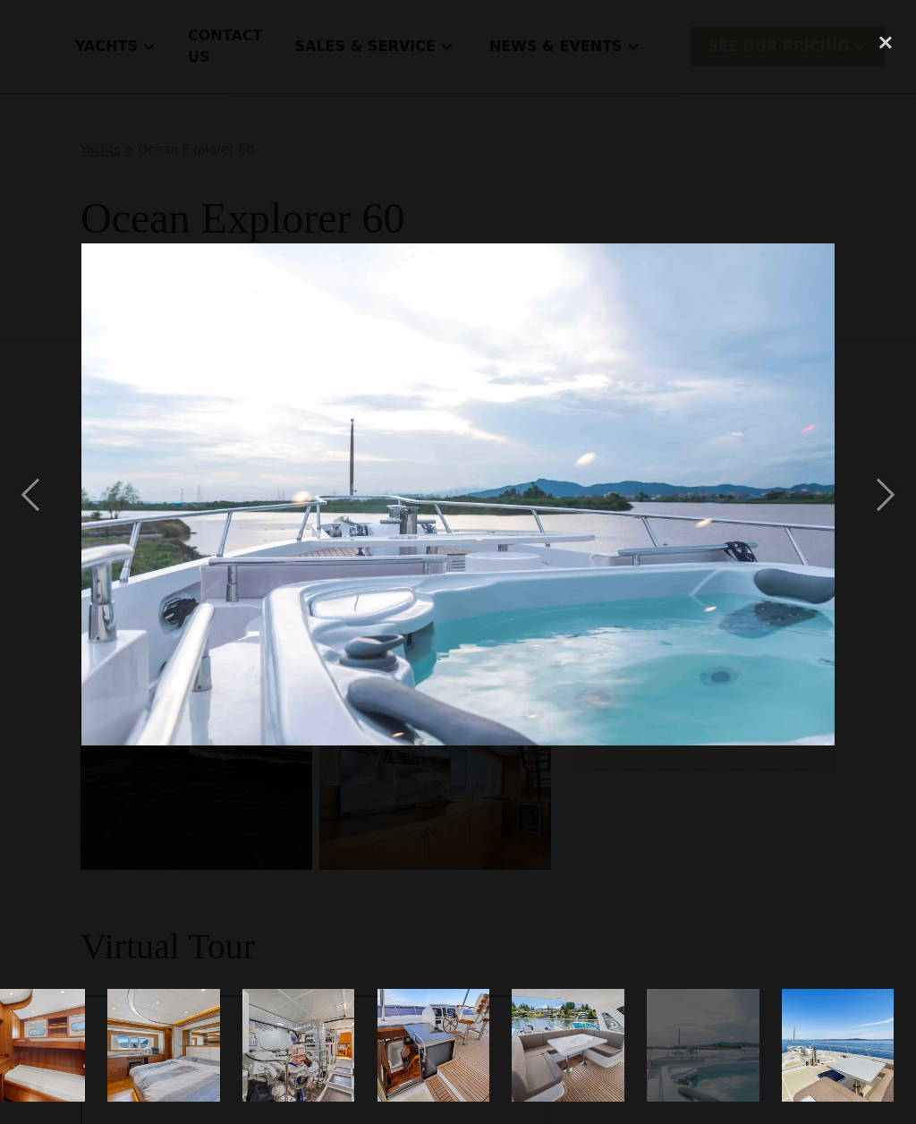
click at [873, 540] on div "next image" at bounding box center [886, 494] width 61 height 944
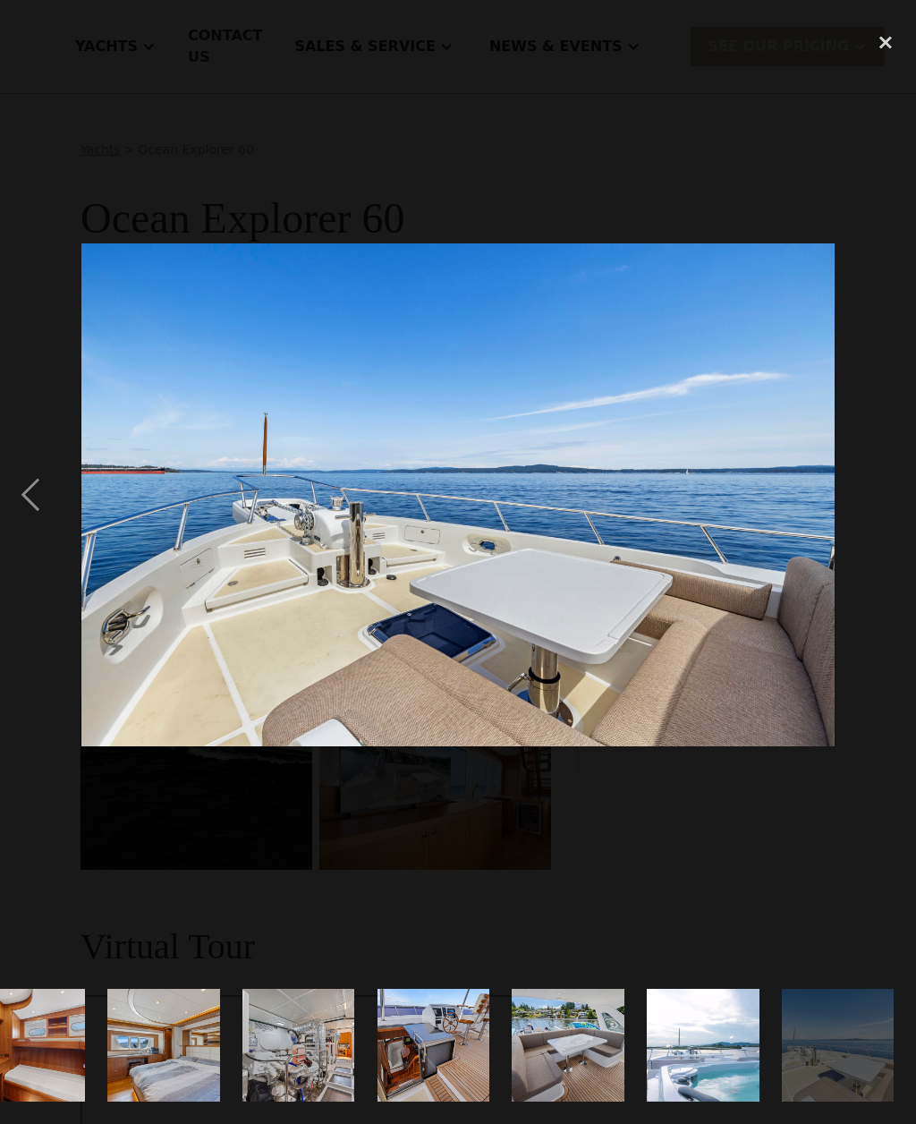
scroll to position [0, 2654]
